Goal: Task Accomplishment & Management: Manage account settings

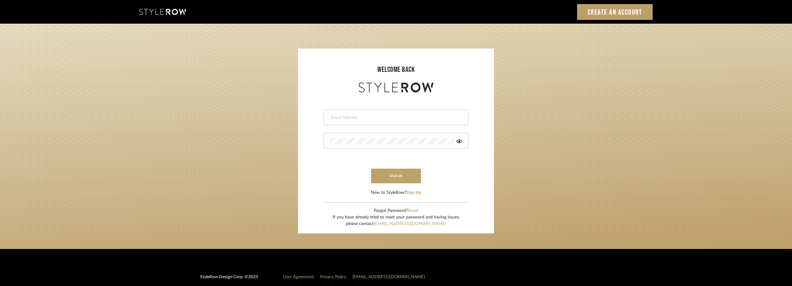
click at [361, 114] on div at bounding box center [396, 118] width 145 height 16
click at [362, 116] on input "email" at bounding box center [395, 117] width 130 height 6
type input "anela@studiodb.com"
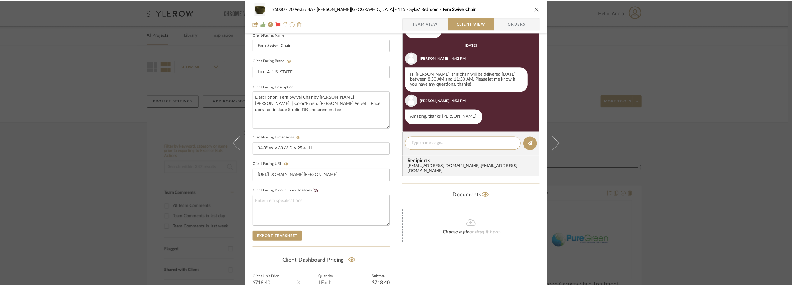
scroll to position [46, 0]
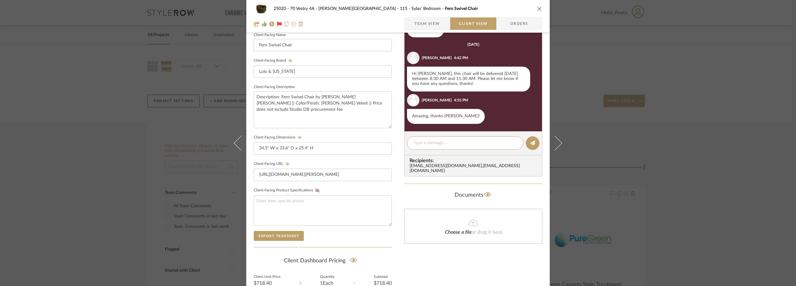
click at [77, 89] on div "25020 - 70 Vestry 4A - [PERSON_NAME] 115 - [PERSON_NAME]' Bedroom Fern Swivel C…" at bounding box center [398, 143] width 796 height 286
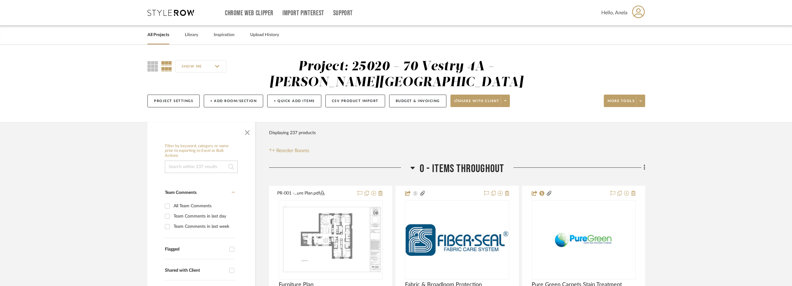
scroll to position [280, 0]
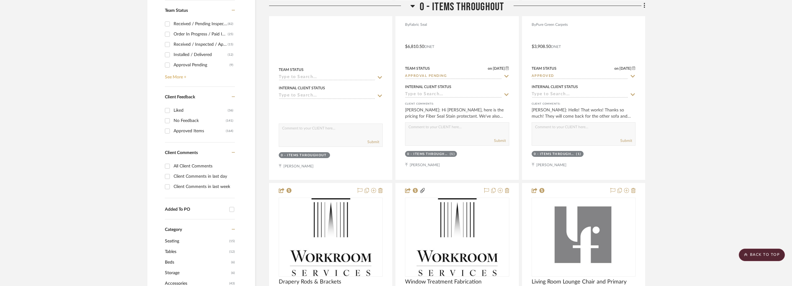
click at [185, 77] on link "See More +" at bounding box center [199, 75] width 72 height 10
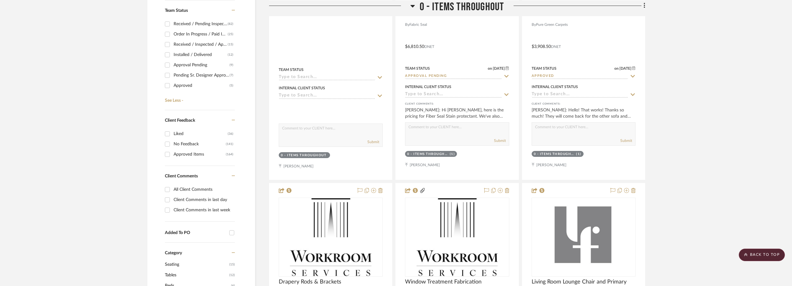
click at [189, 197] on div "Client Comments in last day" at bounding box center [204, 200] width 60 height 10
click at [172, 197] on input "Client Comments in last day" at bounding box center [167, 200] width 10 height 10
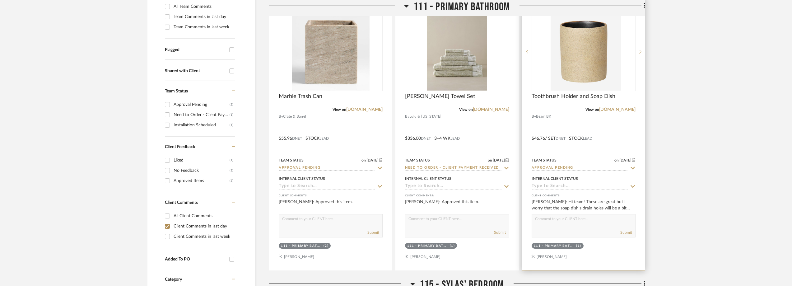
scroll to position [218, 0]
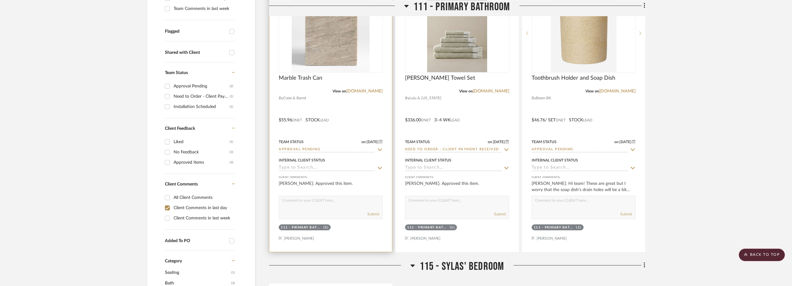
click at [319, 58] on img "0" at bounding box center [331, 33] width 78 height 78
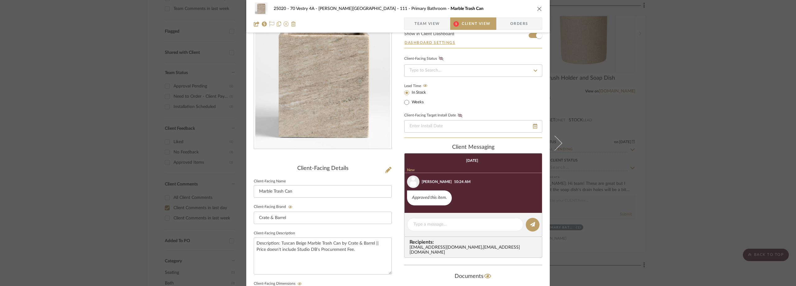
scroll to position [62, 0]
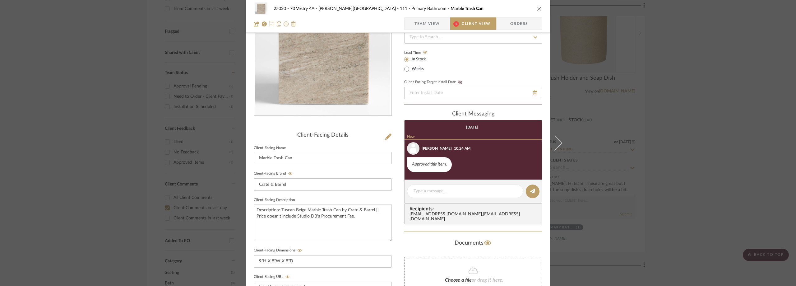
click at [660, 73] on div "25020 - 70 Vestry 4A - [PERSON_NAME] 111 - Primary Bathroom Marble Trash Can Te…" at bounding box center [398, 143] width 796 height 286
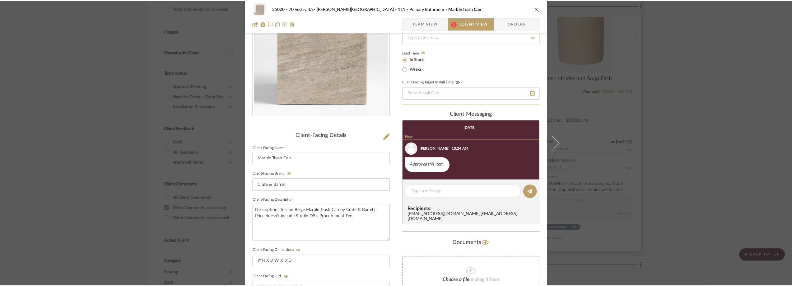
scroll to position [218, 0]
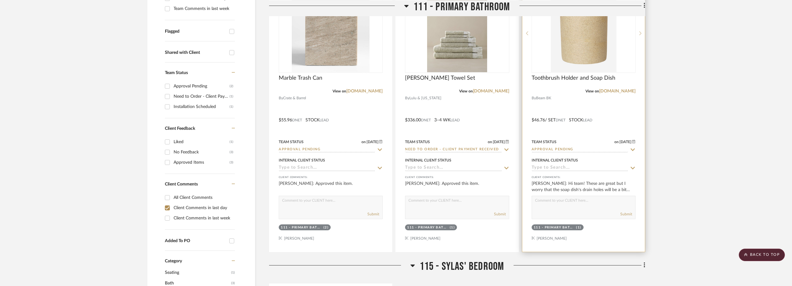
click at [567, 44] on img "0" at bounding box center [584, 33] width 66 height 78
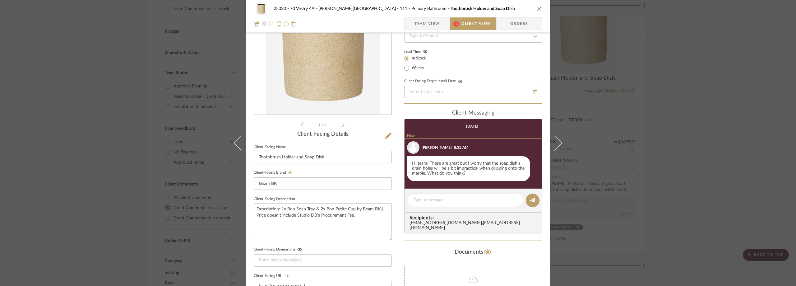
scroll to position [0, 0]
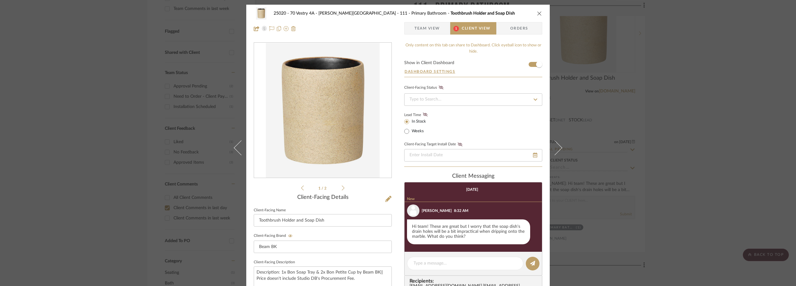
click at [342, 186] on icon at bounding box center [343, 188] width 3 height 6
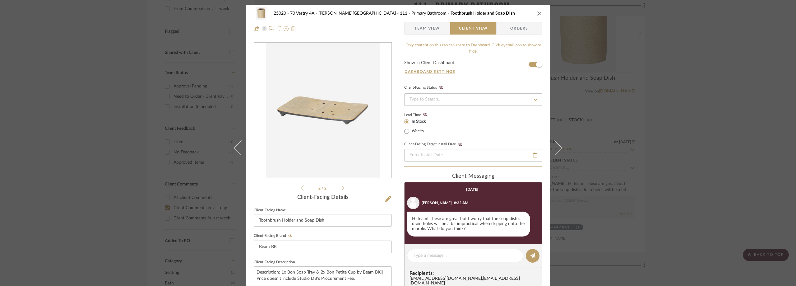
click at [342, 186] on icon at bounding box center [343, 188] width 3 height 6
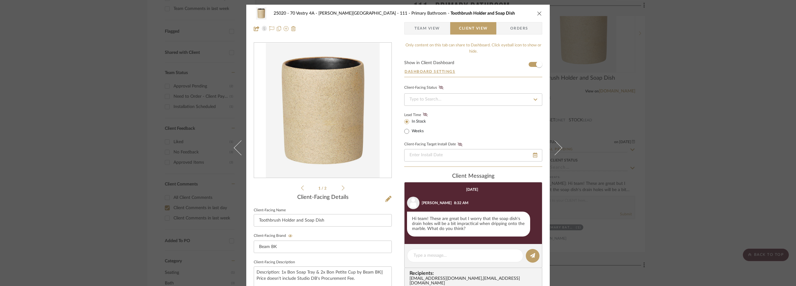
click at [706, 133] on div "25020 - 70 Vestry 4A - [PERSON_NAME] 111 - Primary Bathroom Toothbrush Holder a…" at bounding box center [398, 143] width 796 height 286
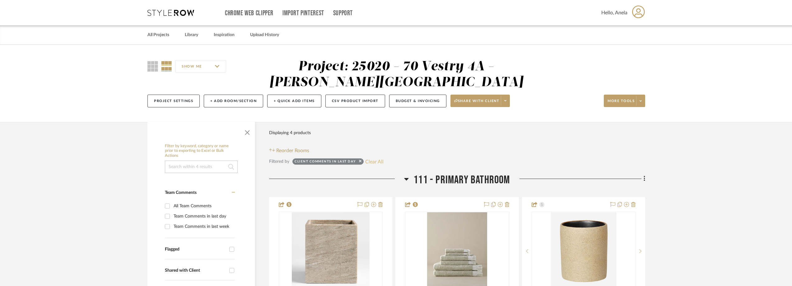
click at [370, 161] on button "Clear All" at bounding box center [374, 161] width 18 height 8
checkbox input "false"
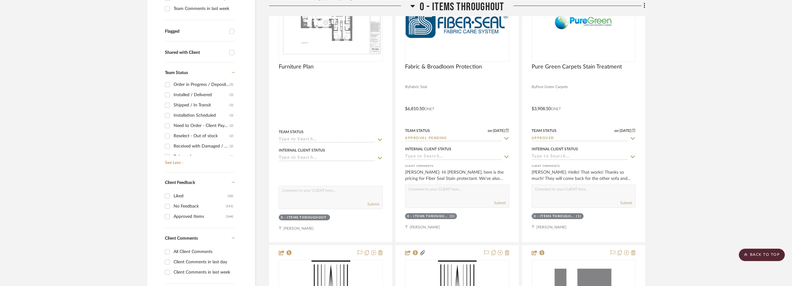
scroll to position [62, 0]
click at [186, 133] on div "Need to Order - Client Payment Received" at bounding box center [202, 137] width 56 height 10
click at [172, 133] on input "Need to Order - Client Payment Received (2)" at bounding box center [167, 137] width 10 height 10
checkbox input "true"
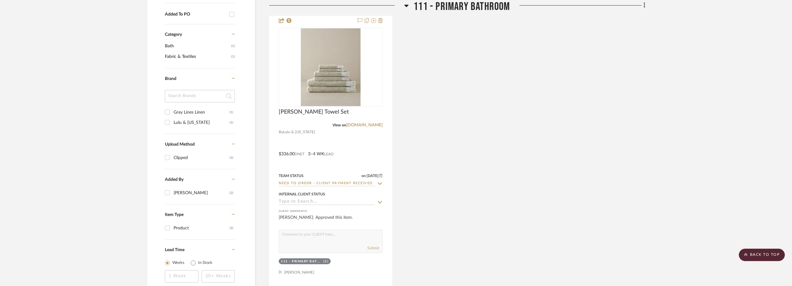
scroll to position [542, 0]
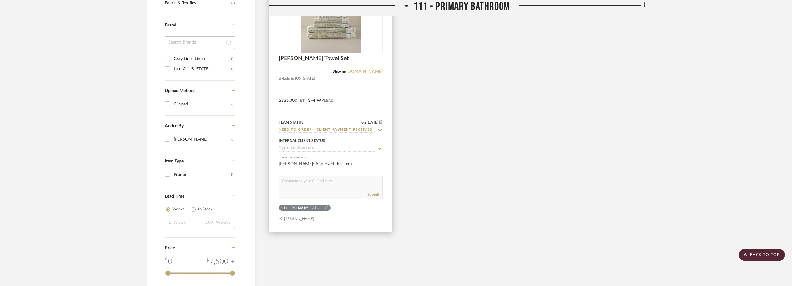
click at [365, 72] on link "[DOMAIN_NAME]" at bounding box center [364, 71] width 36 height 4
click at [371, 69] on link "[DOMAIN_NAME]" at bounding box center [364, 71] width 36 height 4
click at [317, 32] on img "0" at bounding box center [331, 14] width 60 height 78
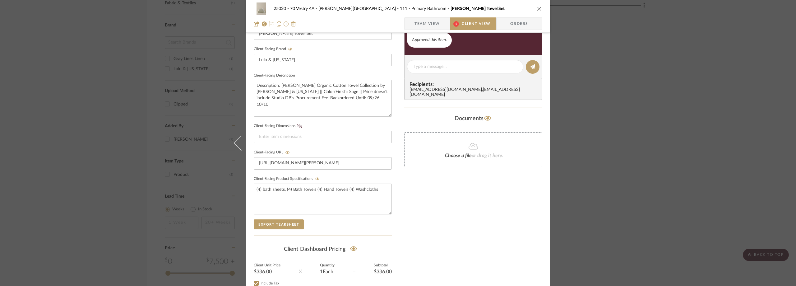
scroll to position [237, 0]
